Goal: Communication & Community: Answer question/provide support

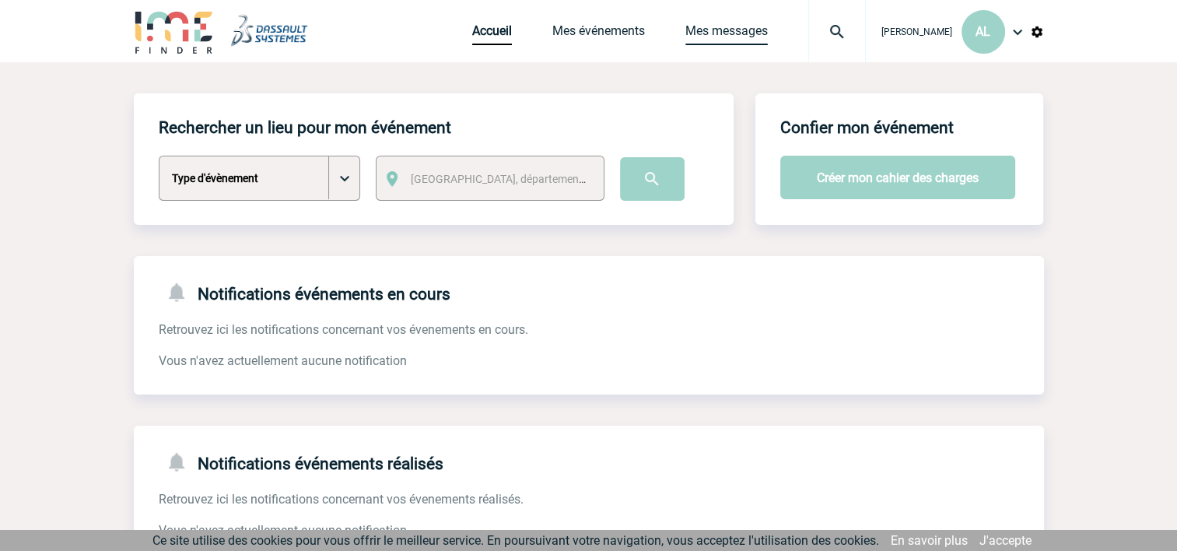
click at [725, 35] on link "Mes messages" at bounding box center [727, 34] width 82 height 22
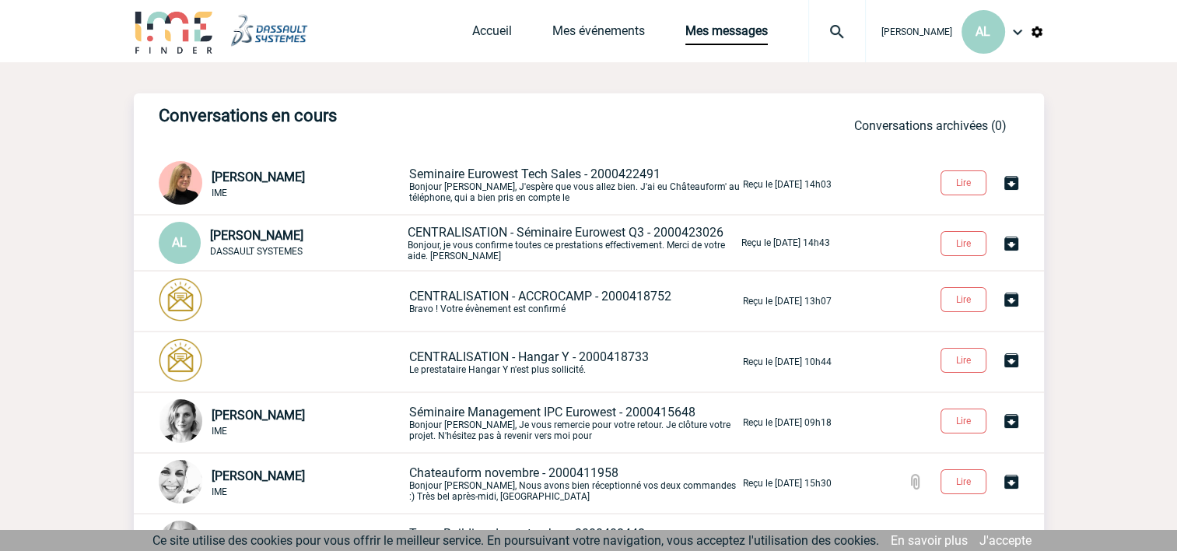
click at [468, 179] on span "Seminaire Eurowest Tech Sales - 2000422491" at bounding box center [534, 174] width 251 height 15
